Goal: Information Seeking & Learning: Check status

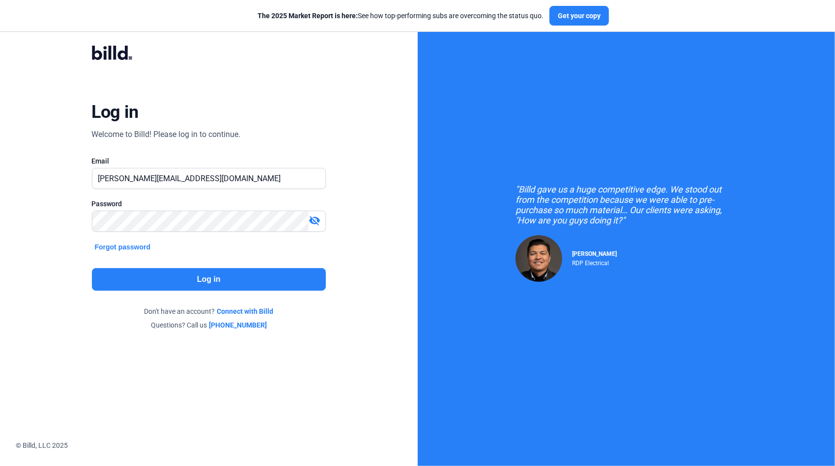
type input "[PERSON_NAME][EMAIL_ADDRESS][DOMAIN_NAME]"
click at [268, 281] on button "Log in" at bounding box center [209, 279] width 234 height 23
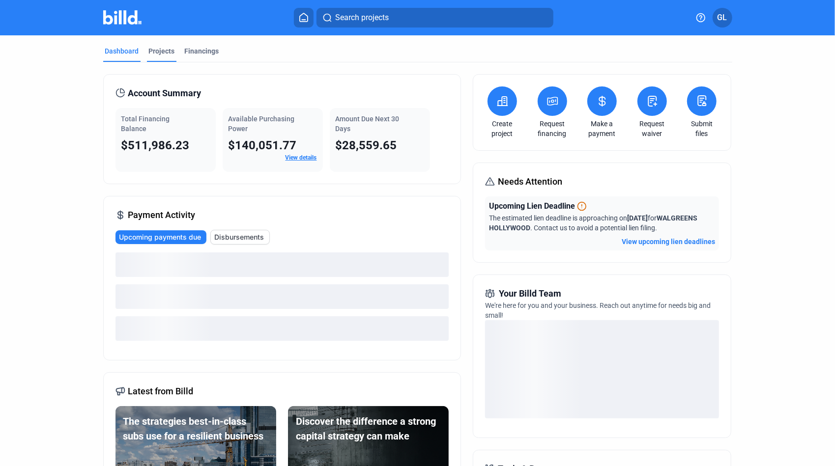
click at [158, 53] on div "Projects" at bounding box center [162, 51] width 26 height 10
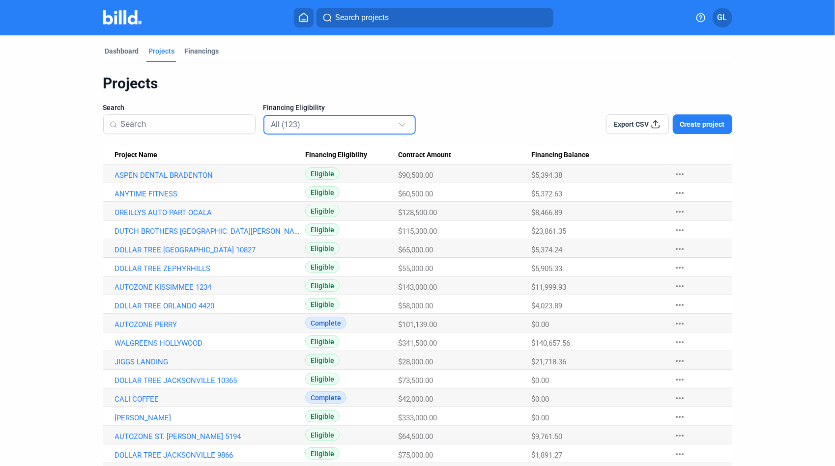
click at [305, 125] on div "All (123)" at bounding box center [334, 124] width 127 height 13
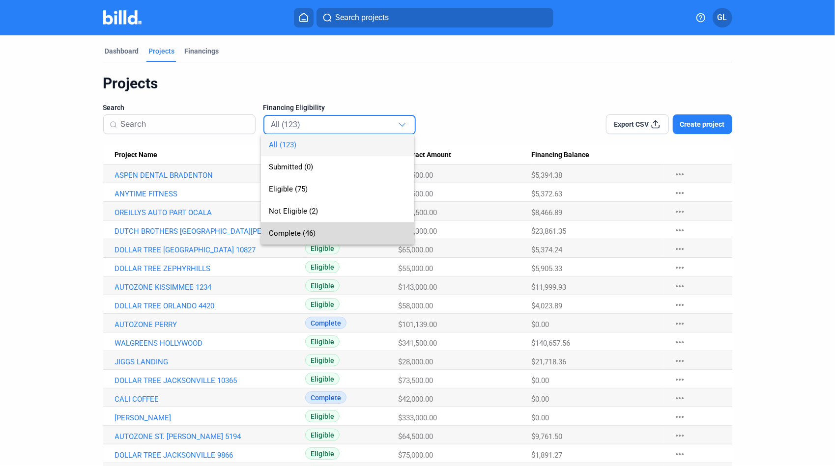
click at [312, 235] on span "Complete (46)" at bounding box center [292, 233] width 47 height 9
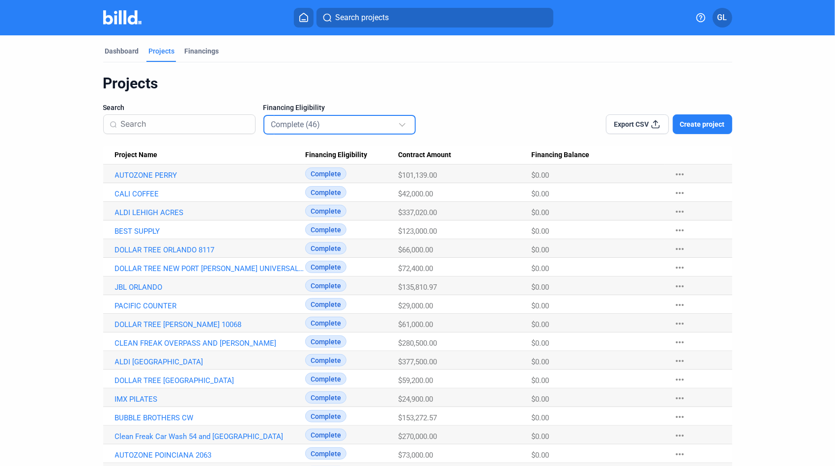
click at [278, 121] on mat-select-trigger "Complete (46)" at bounding box center [295, 124] width 49 height 9
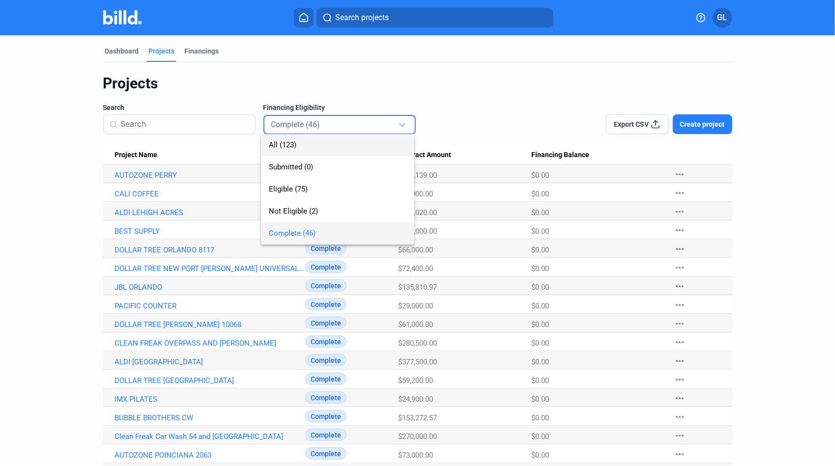
click at [282, 149] on span "All (123)" at bounding box center [283, 145] width 28 height 9
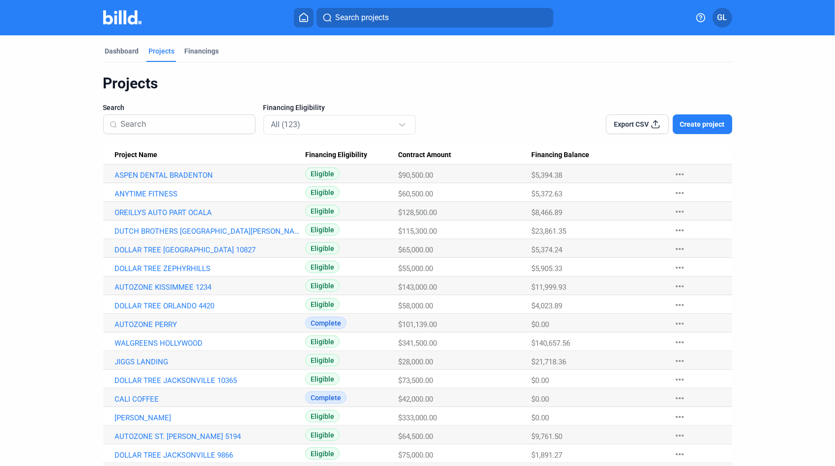
click at [174, 130] on input at bounding box center [185, 124] width 128 height 21
click at [200, 53] on div "Financings" at bounding box center [202, 51] width 34 height 10
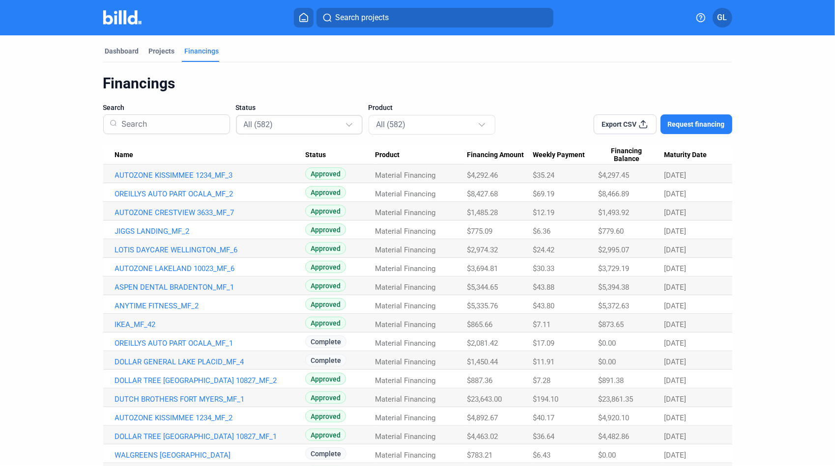
click at [321, 135] on div "All (582)" at bounding box center [299, 125] width 127 height 22
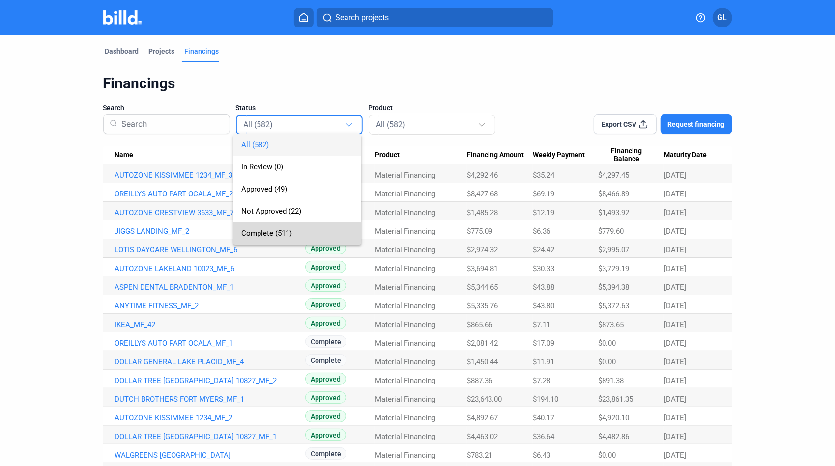
click at [266, 233] on span "Complete (511)" at bounding box center [266, 233] width 51 height 9
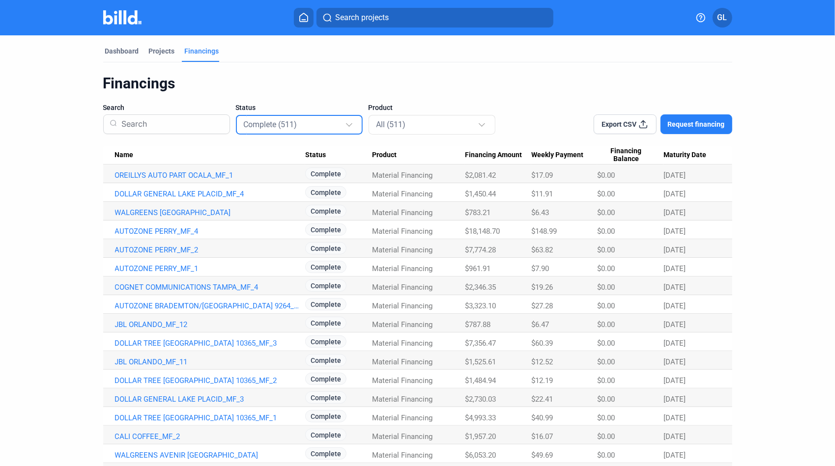
click at [191, 129] on input at bounding box center [170, 125] width 106 height 26
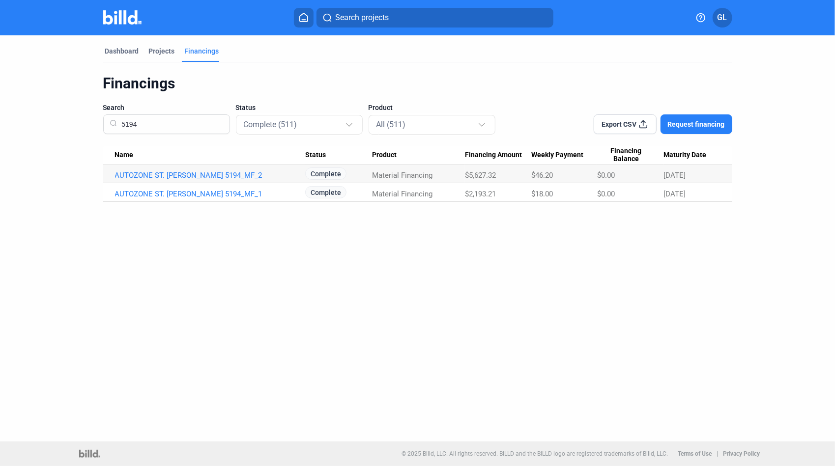
type input "5194"
click at [211, 174] on link "AUTOZONE ST. [PERSON_NAME] 5194_MF_2" at bounding box center [210, 175] width 190 height 9
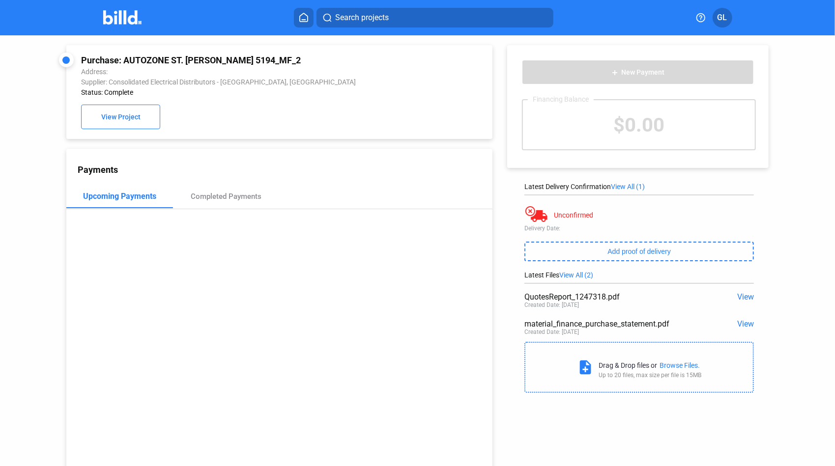
click at [741, 298] on span "View" at bounding box center [745, 296] width 17 height 9
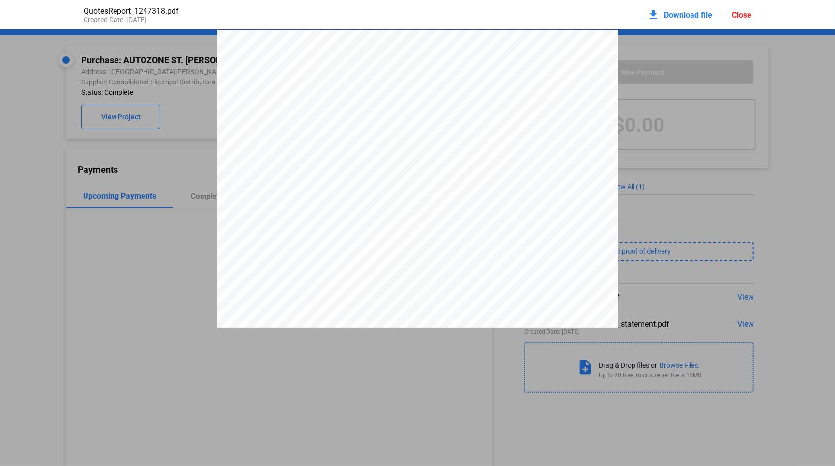
scroll to position [5, 0]
drag, startPoint x: 516, startPoint y: 65, endPoint x: 543, endPoint y: 65, distance: 26.5
click at [543, 64] on span "Q1247318" at bounding box center [532, 61] width 28 height 6
click at [746, 15] on div "Close" at bounding box center [742, 14] width 20 height 9
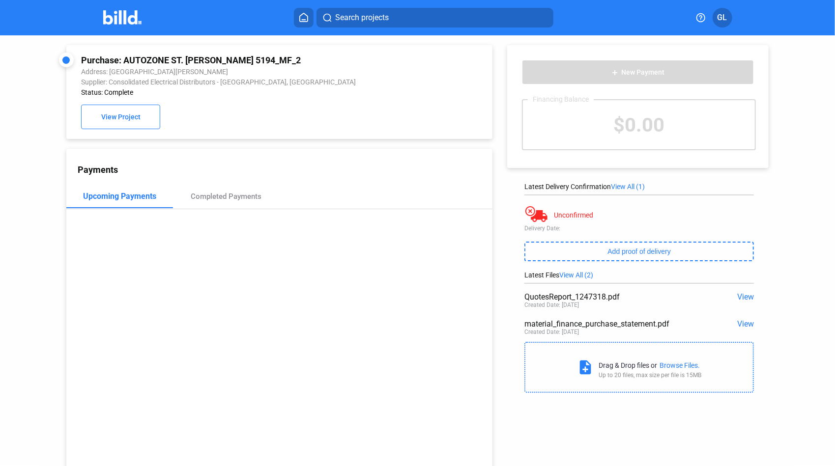
click at [368, 18] on span "Search projects" at bounding box center [362, 18] width 54 height 12
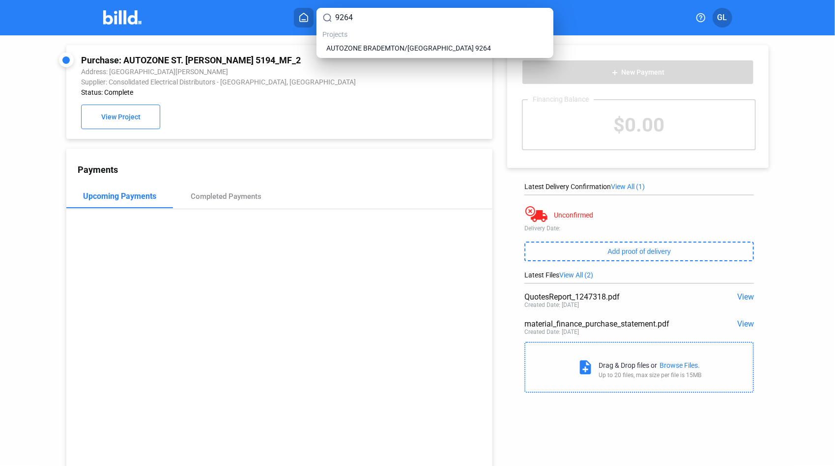
type input "9264"
click at [369, 56] on div "9264 Projects AUTOZONE BRADEMTON/[GEOGRAPHIC_DATA] 9264" at bounding box center [435, 33] width 237 height 50
click at [369, 51] on span "AUTOZONE BRADEMTON/[GEOGRAPHIC_DATA] 9264" at bounding box center [408, 48] width 165 height 10
click at [375, 44] on span "AUTOZONE BRADEMTON/[GEOGRAPHIC_DATA] 9264" at bounding box center [408, 48] width 165 height 10
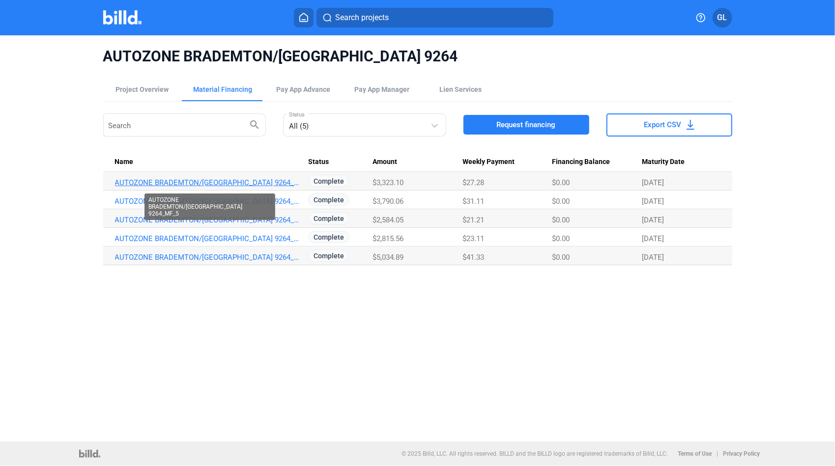
click at [222, 186] on link "AUTOZONE BRADEMTON/[GEOGRAPHIC_DATA] 9264_MF_5" at bounding box center [210, 182] width 190 height 9
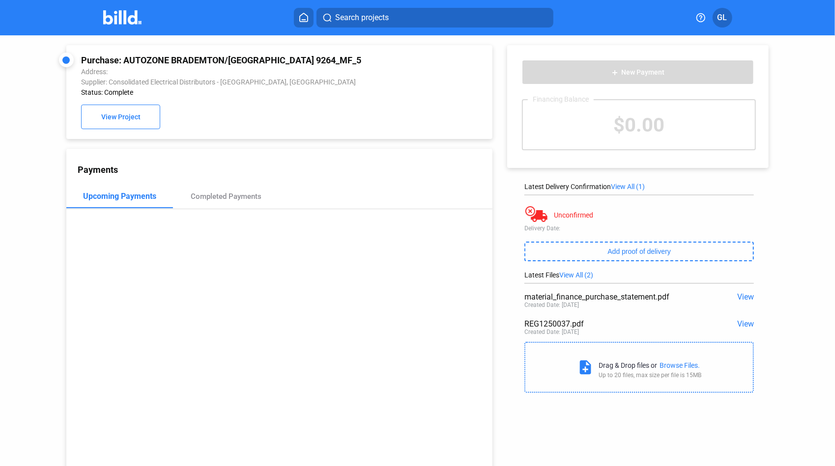
click at [740, 325] on span "View" at bounding box center [745, 323] width 17 height 9
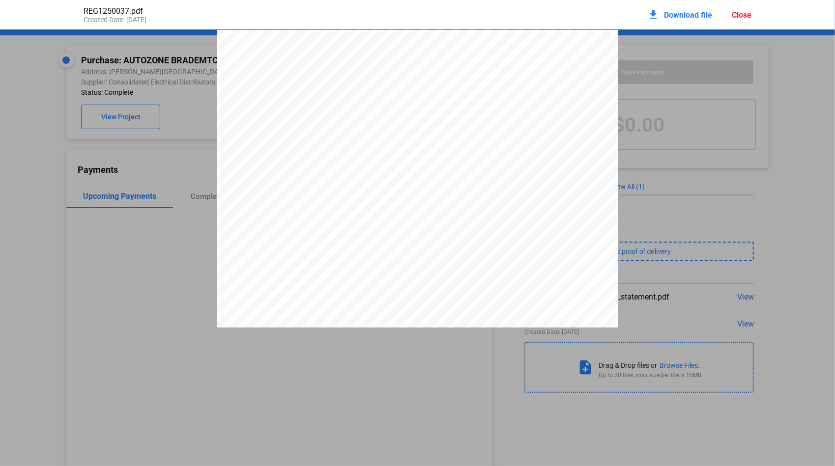
scroll to position [5, 0]
drag, startPoint x: 542, startPoint y: 72, endPoint x: 509, endPoint y: 70, distance: 32.5
click at [511, 70] on span "5617-1250037" at bounding box center [528, 68] width 34 height 6
click at [738, 15] on div "Close" at bounding box center [742, 14] width 20 height 9
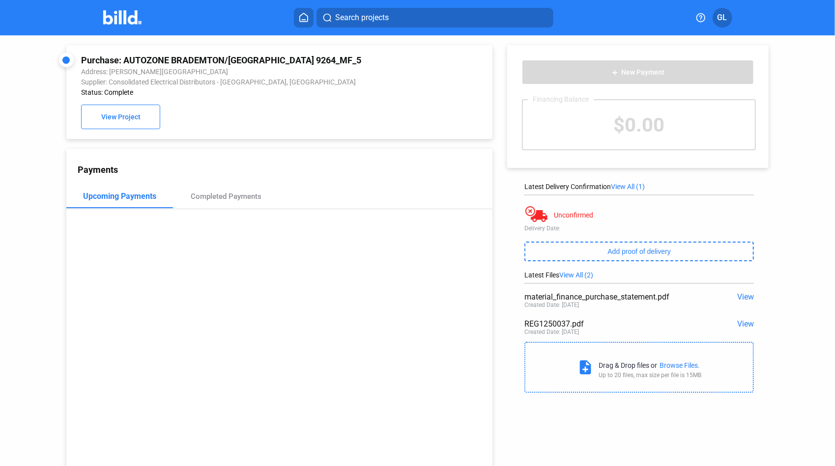
click at [372, 19] on span "Search projects" at bounding box center [362, 18] width 54 height 12
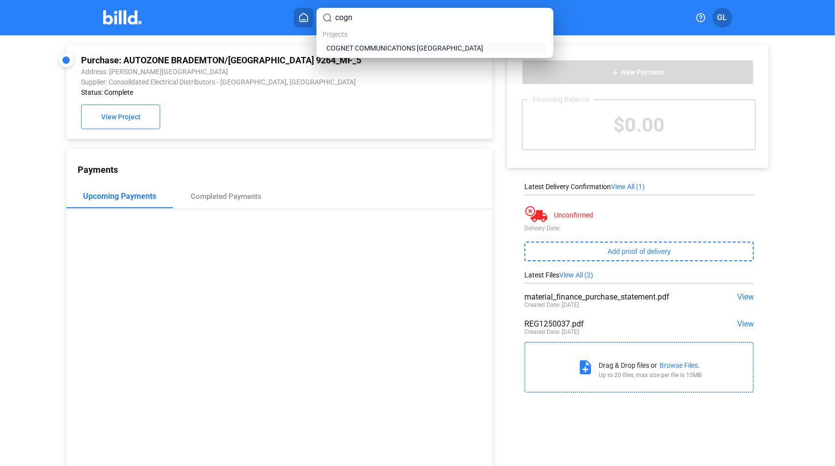
type input "cogn"
click at [377, 45] on span "COGNET COMMUNICATIONS [GEOGRAPHIC_DATA]" at bounding box center [404, 48] width 157 height 10
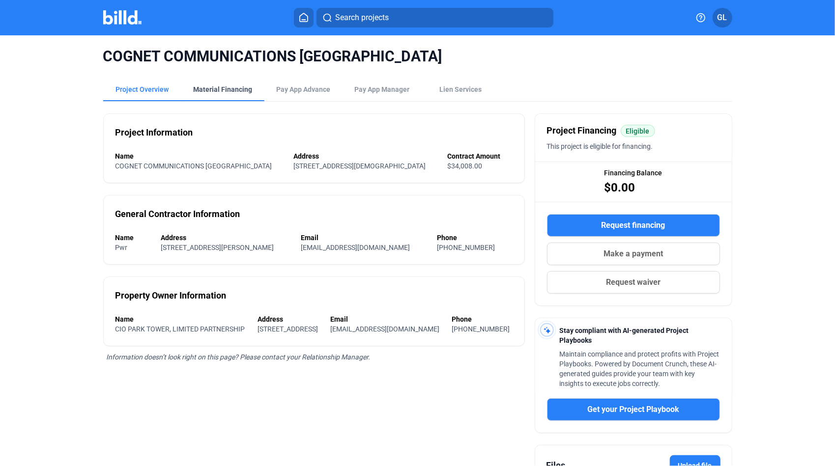
click at [213, 89] on div "Material Financing" at bounding box center [223, 90] width 59 height 10
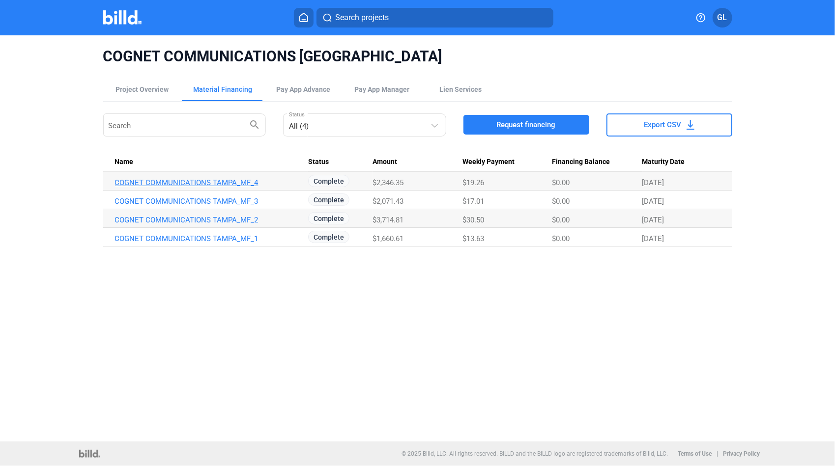
click at [237, 183] on link "COGNET COMMUNICATIONS TAMPA_MF_4" at bounding box center [210, 182] width 190 height 9
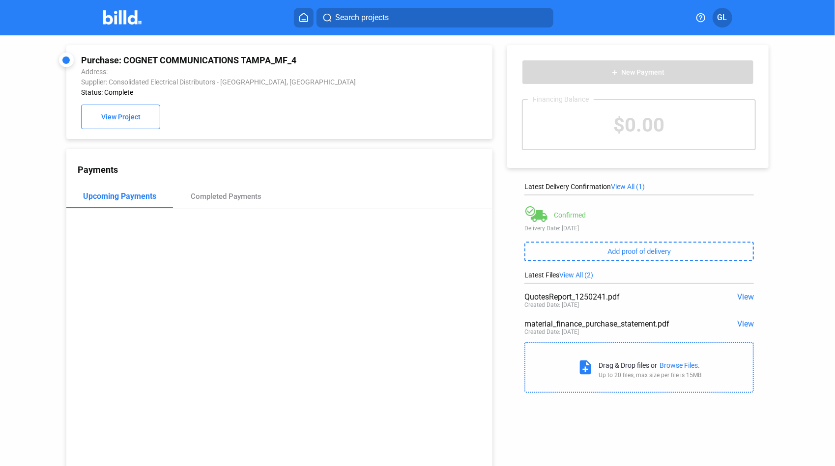
click at [737, 299] on span "View" at bounding box center [745, 296] width 17 height 9
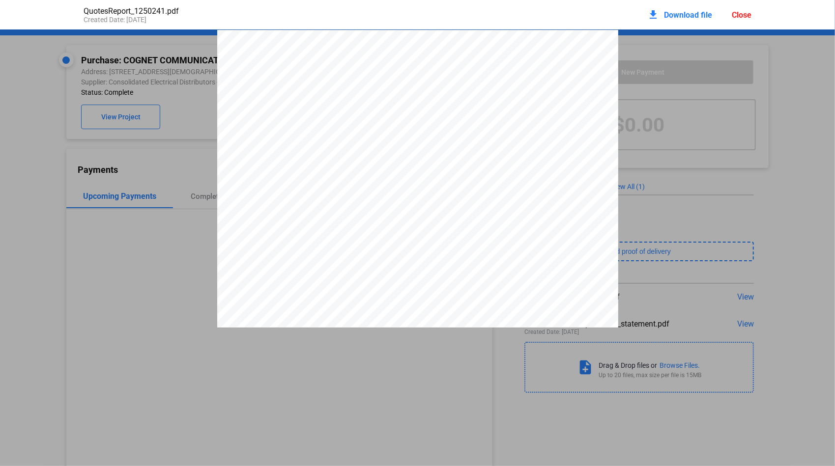
scroll to position [5, 0]
drag, startPoint x: 515, startPoint y: 66, endPoint x: 533, endPoint y: 69, distance: 17.9
click at [533, 69] on div "LN Product Qty Price Per * Ext Price 01 BUR YA252N 1/0 COPPER 2H LUG LB 1/2 STU…" at bounding box center [417, 284] width 401 height 519
drag, startPoint x: 533, startPoint y: 69, endPoint x: 518, endPoint y: 65, distance: 15.7
click at [519, 64] on span "Q1250241" at bounding box center [532, 61] width 28 height 6
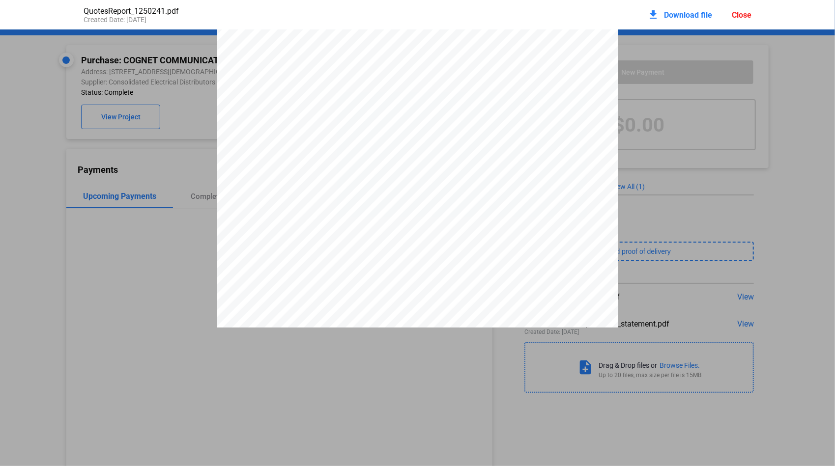
drag, startPoint x: 516, startPoint y: 64, endPoint x: 542, endPoint y: 65, distance: 25.6
click at [542, 64] on span "Q1250241" at bounding box center [532, 61] width 28 height 6
drag, startPoint x: 542, startPoint y: 65, endPoint x: 531, endPoint y: 65, distance: 10.3
click at [742, 15] on div "Close" at bounding box center [742, 14] width 20 height 9
